Goal: Navigation & Orientation: Find specific page/section

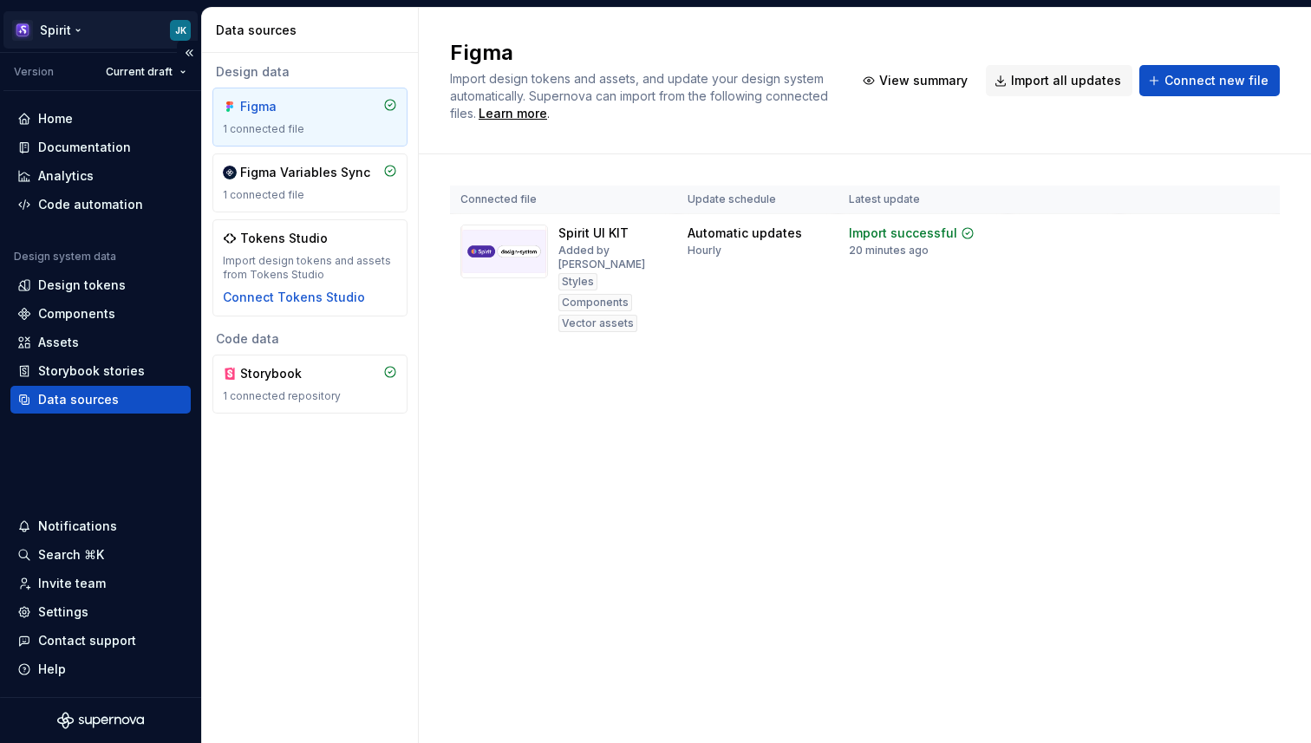
click at [86, 32] on html "Spirit JK Version Current draft Home Documentation Analytics Code automation De…" at bounding box center [655, 371] width 1311 height 743
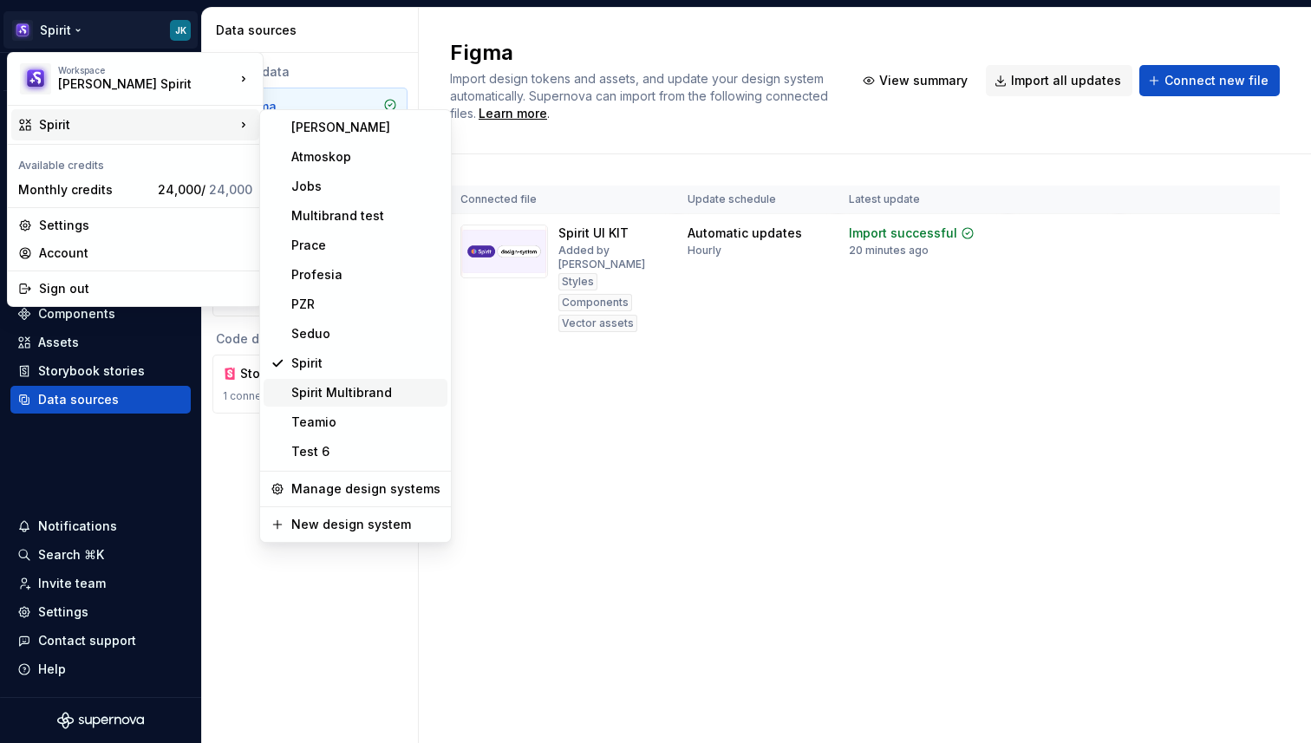
click at [331, 389] on div "Spirit Multibrand" at bounding box center [365, 392] width 149 height 17
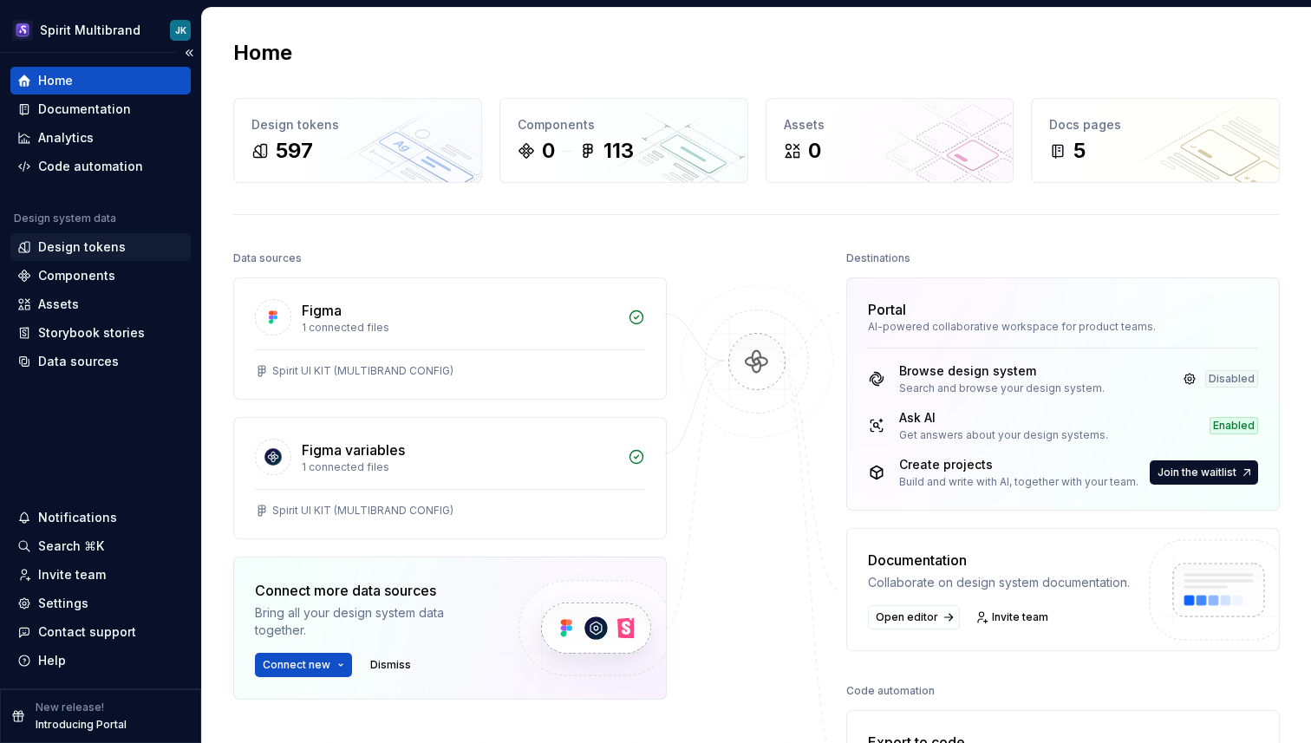
click at [97, 247] on div "Design tokens" at bounding box center [82, 246] width 88 height 17
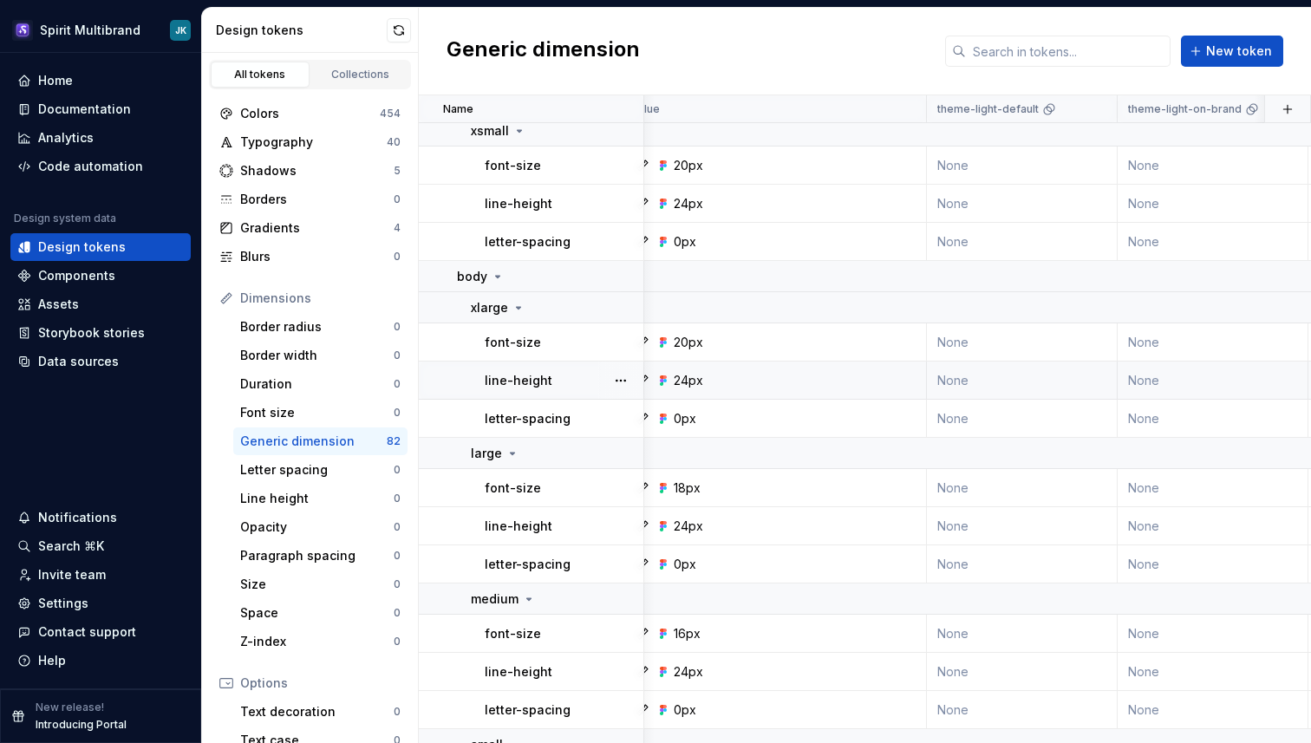
scroll to position [2592, 13]
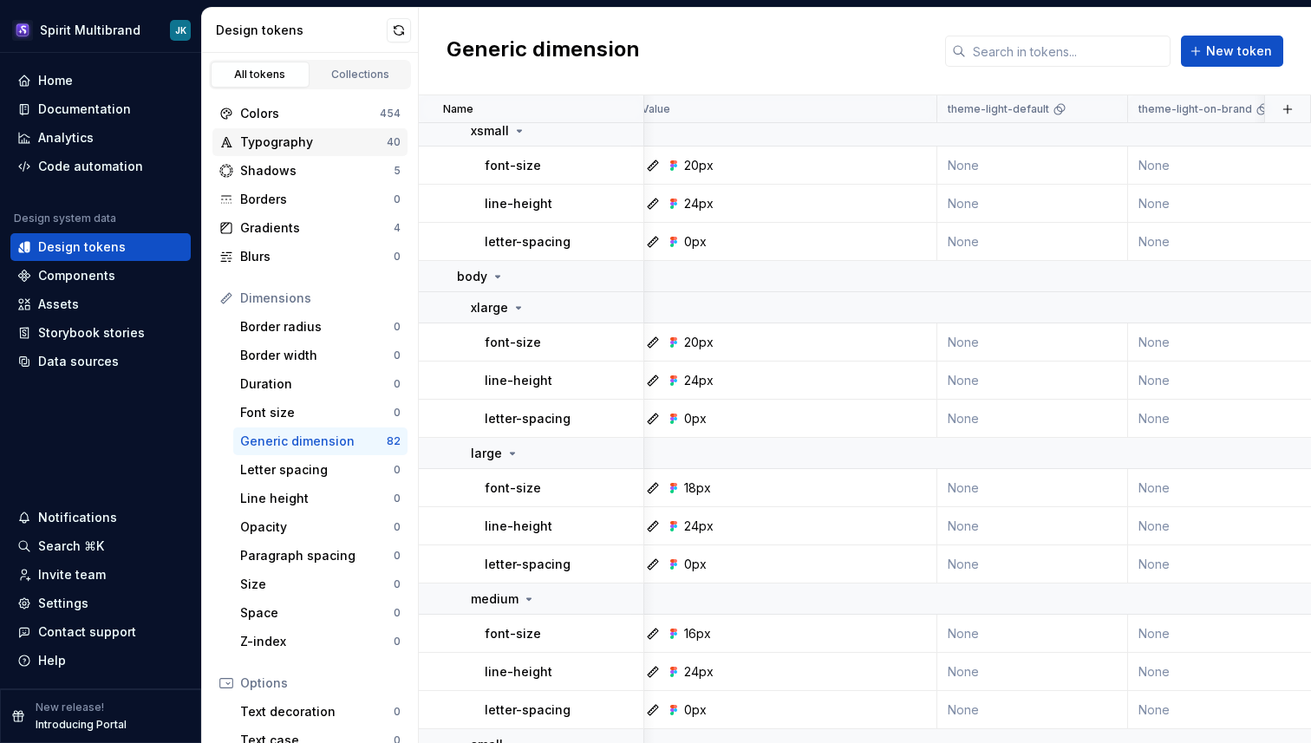
click at [325, 143] on div "Typography" at bounding box center [313, 142] width 147 height 17
